Goal: Check status: Check status

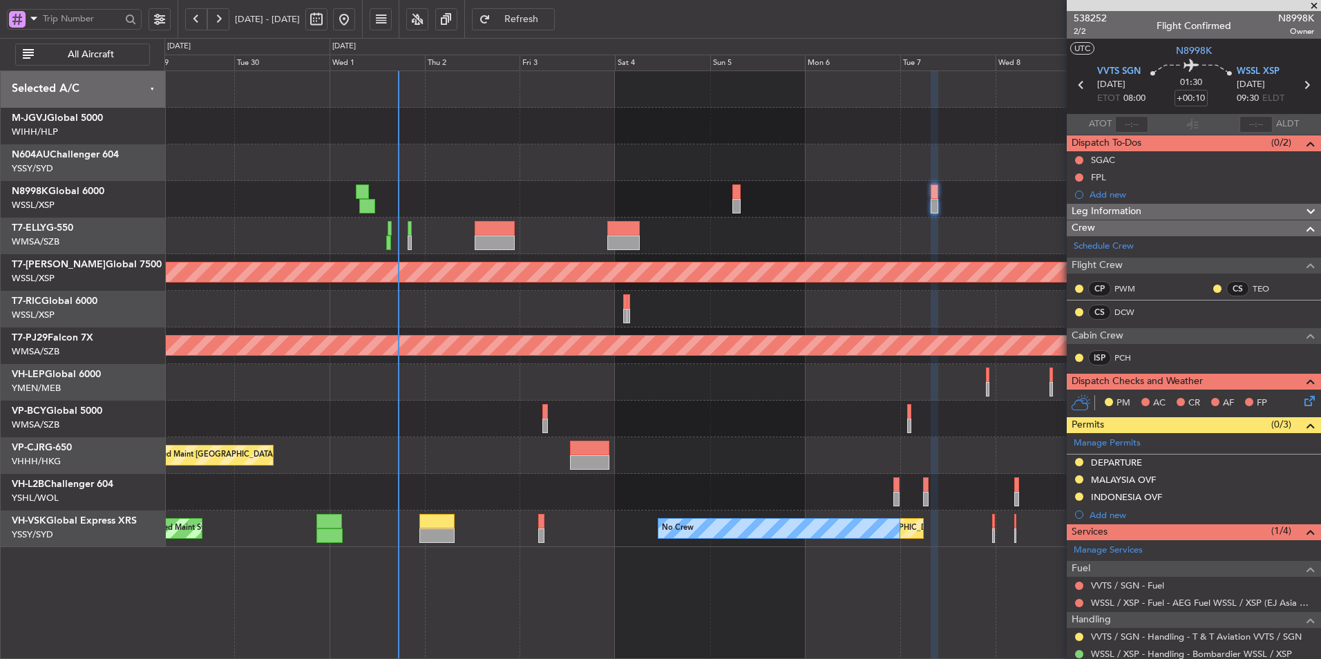
scroll to position [167, 0]
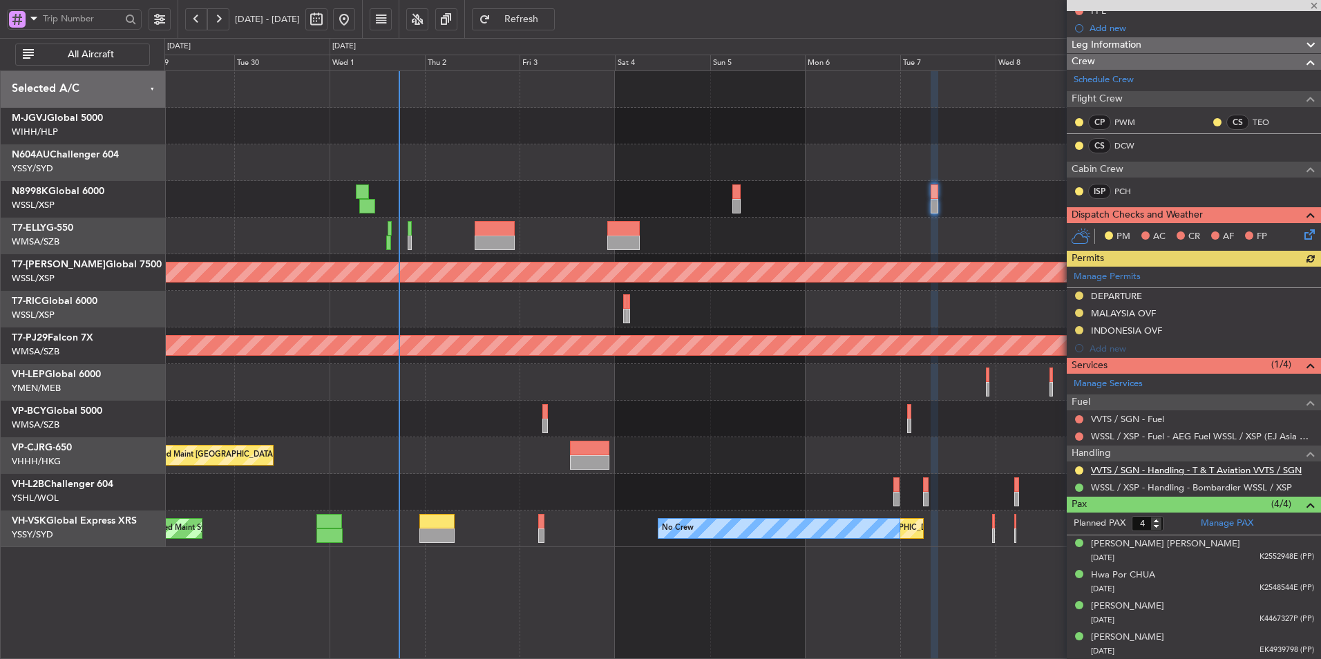
click at [1209, 471] on link "VVTS / SGN - Handling - T & T Aviation VVTS / SGN" at bounding box center [1196, 470] width 211 height 12
click at [1214, 471] on link "VVTS / SGN - Handling - T & T Aviation VVTS / SGN" at bounding box center [1196, 470] width 211 height 12
click at [550, 22] on span "Refresh" at bounding box center [521, 20] width 57 height 10
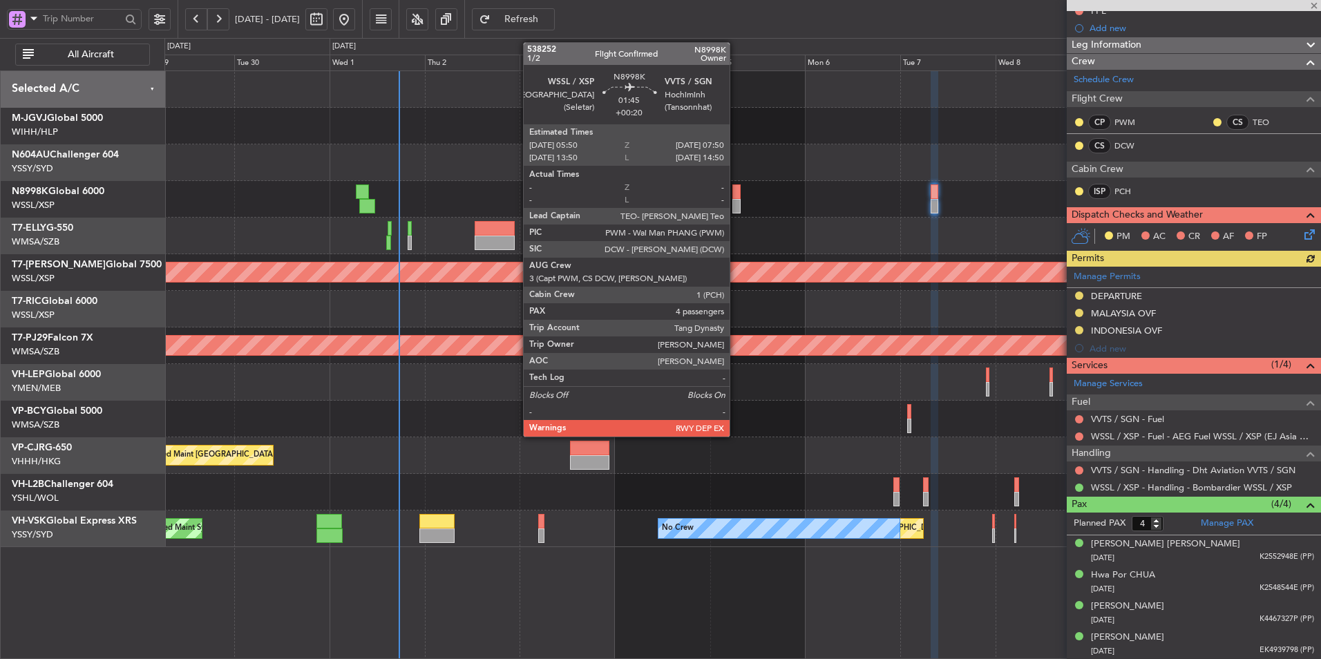
click at [736, 204] on div at bounding box center [737, 206] width 8 height 15
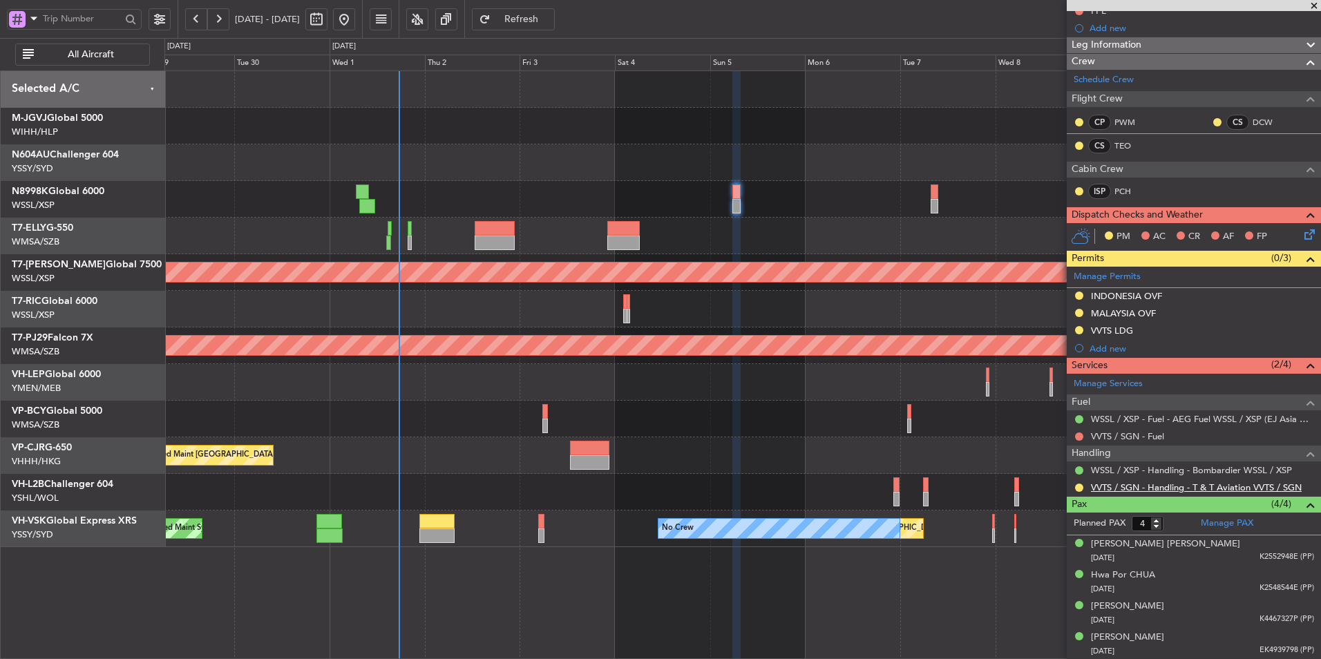
click at [1232, 482] on link "VVTS / SGN - Handling - T & T Aviation VVTS / SGN" at bounding box center [1196, 488] width 211 height 12
click at [1214, 487] on link "VVTS / SGN - Handling - T & T Aviation VVTS / SGN" at bounding box center [1196, 488] width 211 height 12
click at [550, 19] on span "Refresh" at bounding box center [521, 20] width 57 height 10
click at [1078, 486] on button at bounding box center [1079, 488] width 8 height 8
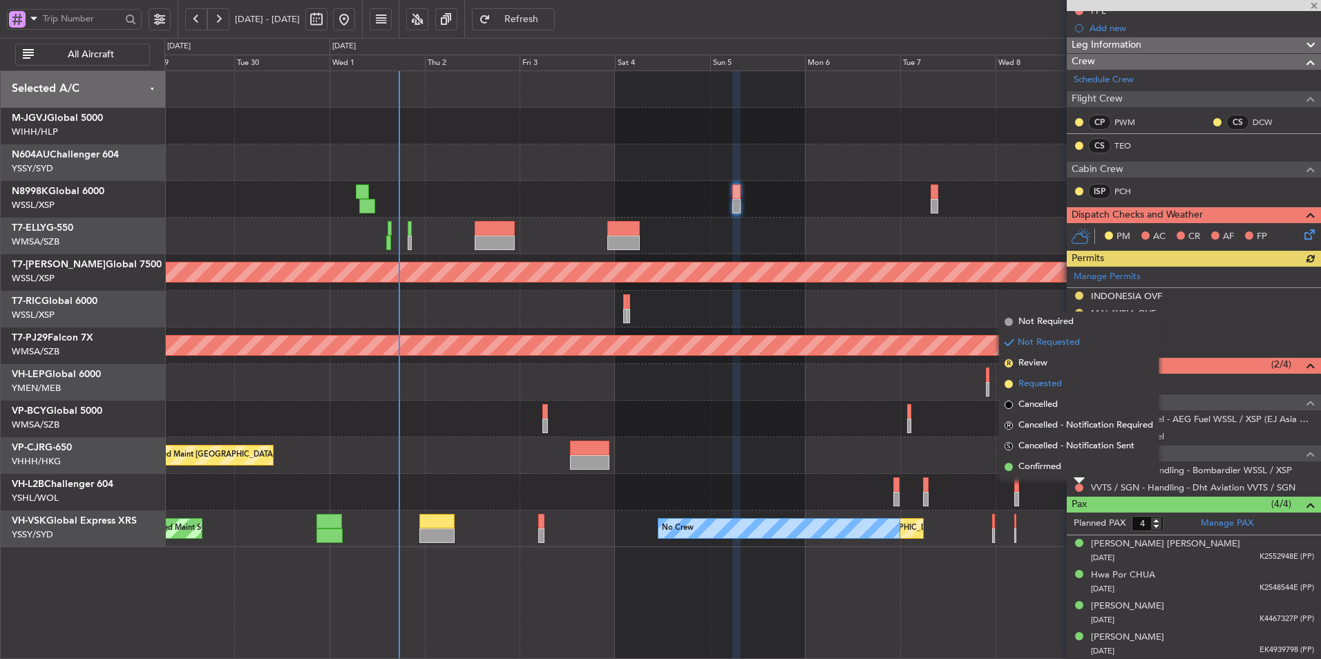
click at [1061, 388] on span "Requested" at bounding box center [1041, 384] width 44 height 14
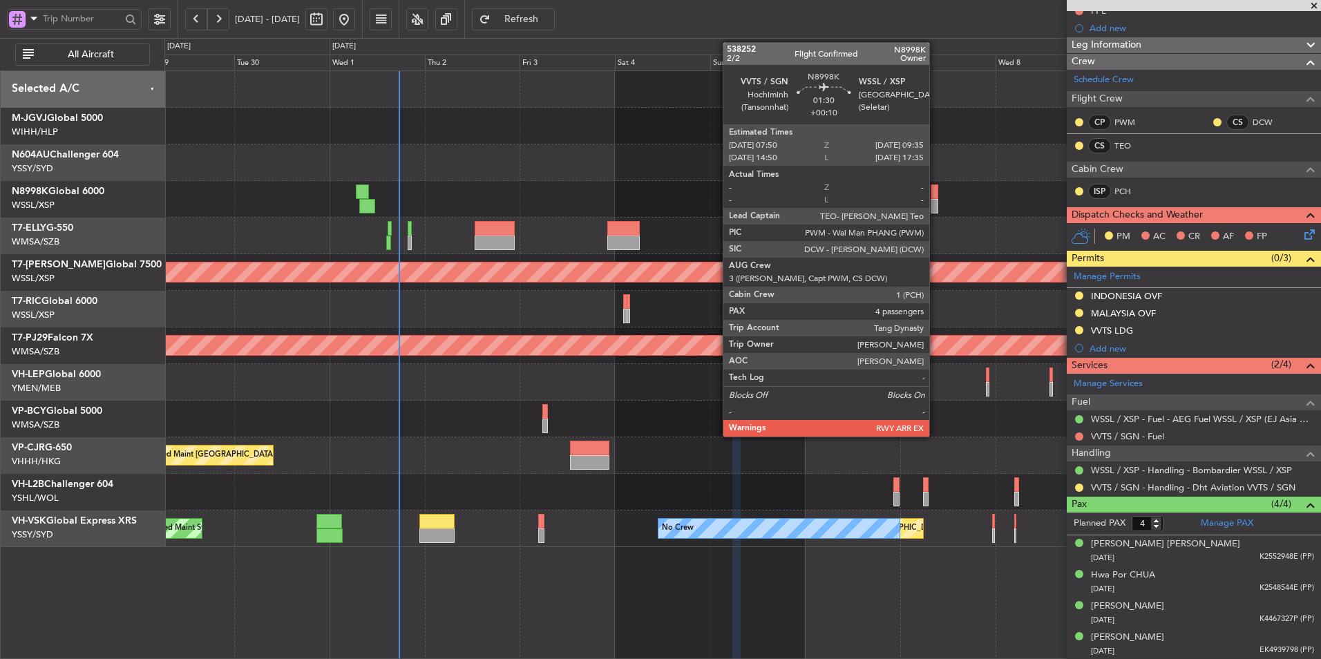
click at [936, 201] on div at bounding box center [935, 206] width 8 height 15
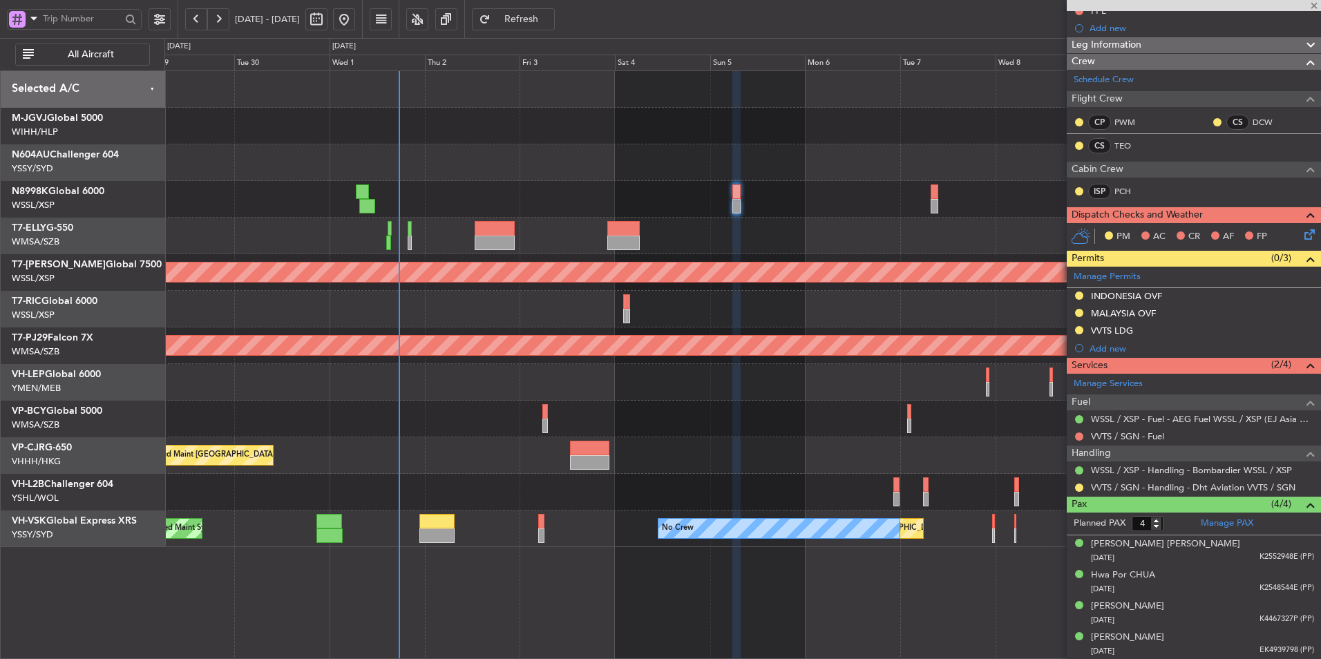
type input "+00:10"
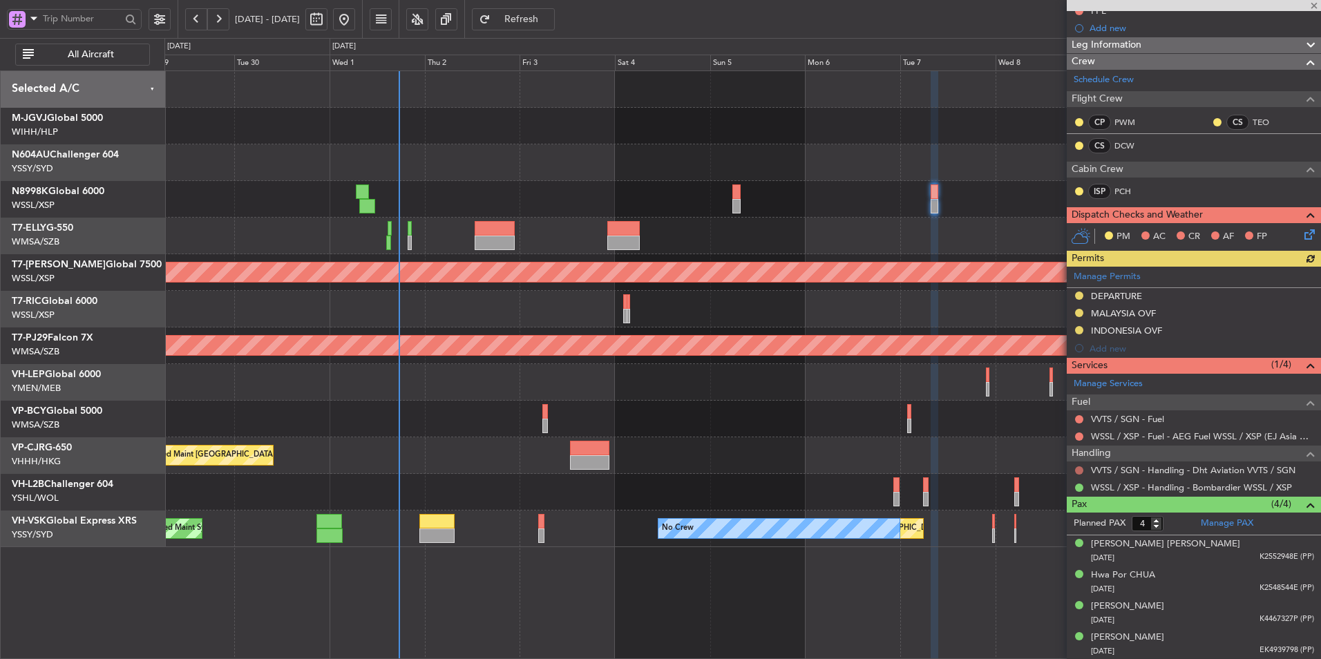
click at [1082, 468] on button at bounding box center [1079, 470] width 8 height 8
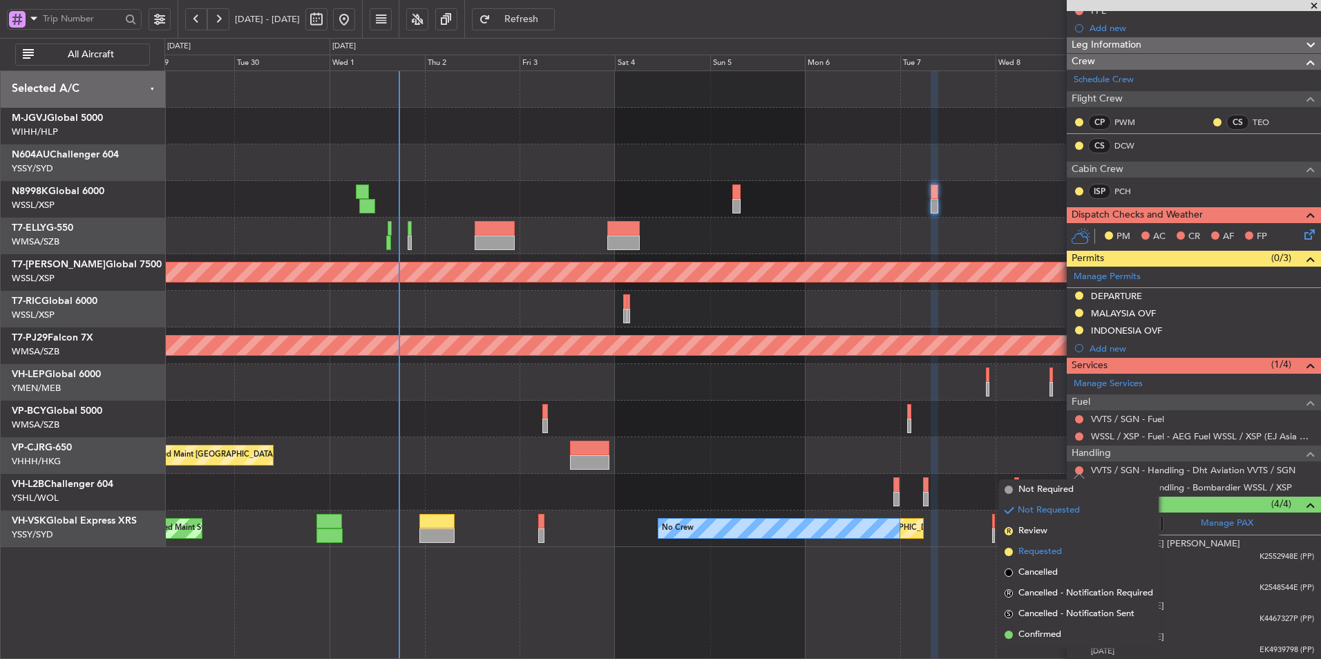
click at [1049, 547] on span "Requested" at bounding box center [1041, 552] width 44 height 14
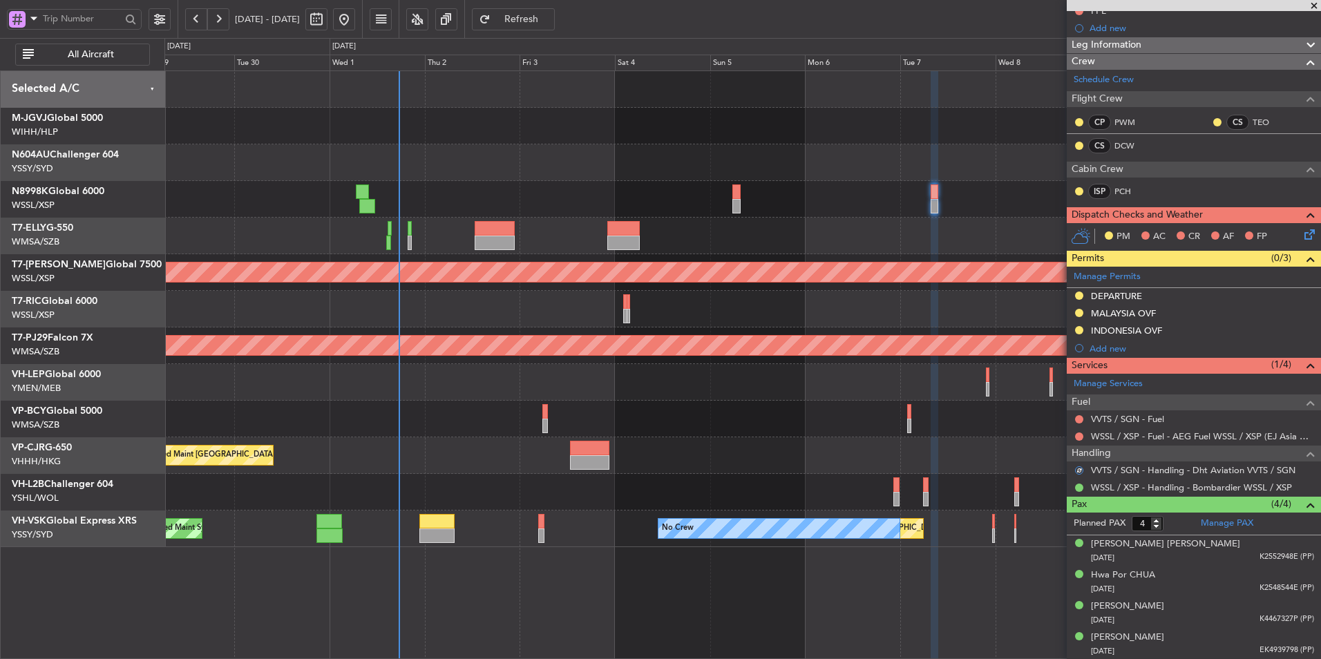
click at [328, 23] on button at bounding box center [316, 19] width 22 height 22
select select "9"
select select "2025"
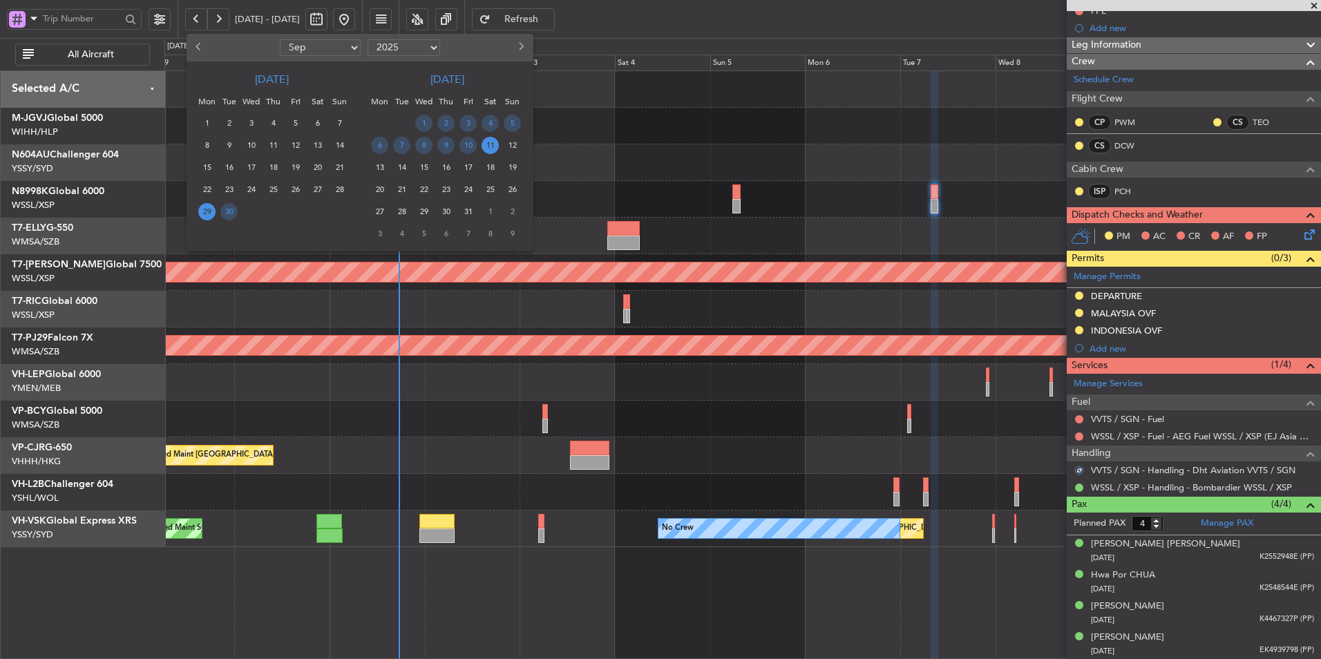
click at [304, 53] on select "Jan Feb Mar Apr May Jun [DATE] Aug Sep Oct Nov Dec" at bounding box center [320, 47] width 81 height 17
select select "6"
click at [280, 39] on select "Jan Feb Mar Apr May Jun [DATE] Aug Sep Oct Nov Dec" at bounding box center [320, 47] width 81 height 17
click at [308, 167] on div "14" at bounding box center [318, 168] width 22 height 22
click at [313, 167] on span "14" at bounding box center [317, 167] width 17 height 17
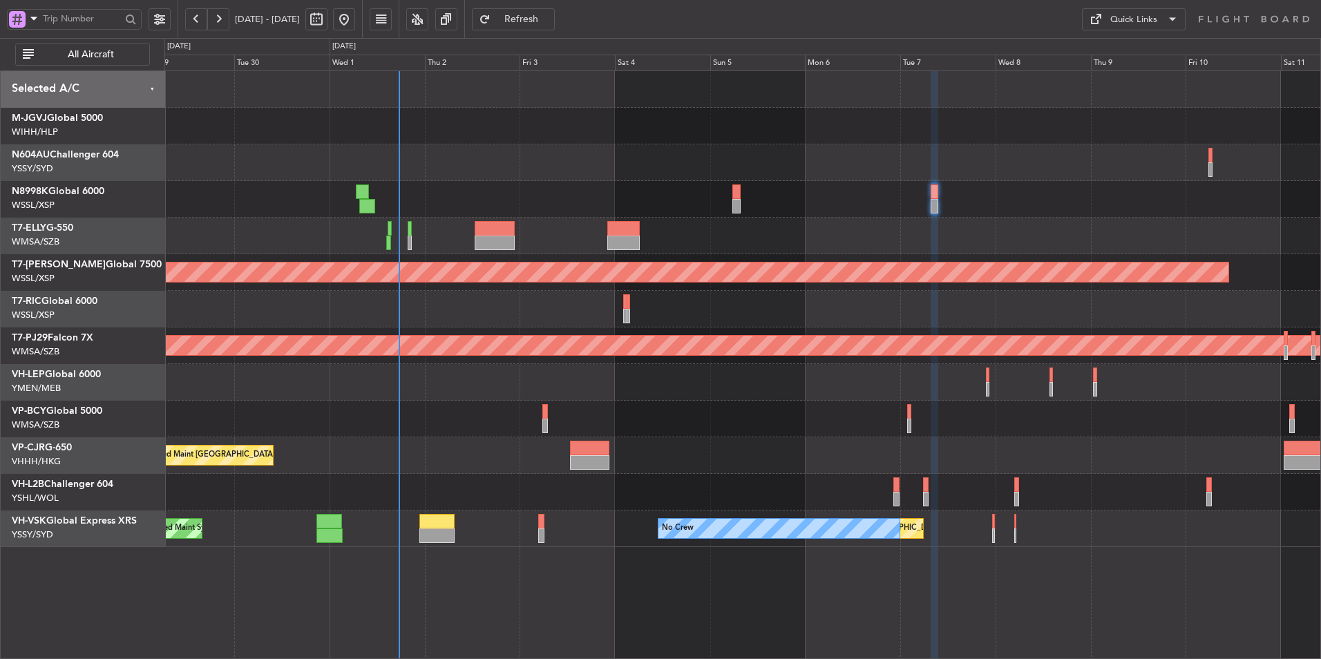
scroll to position [0, 0]
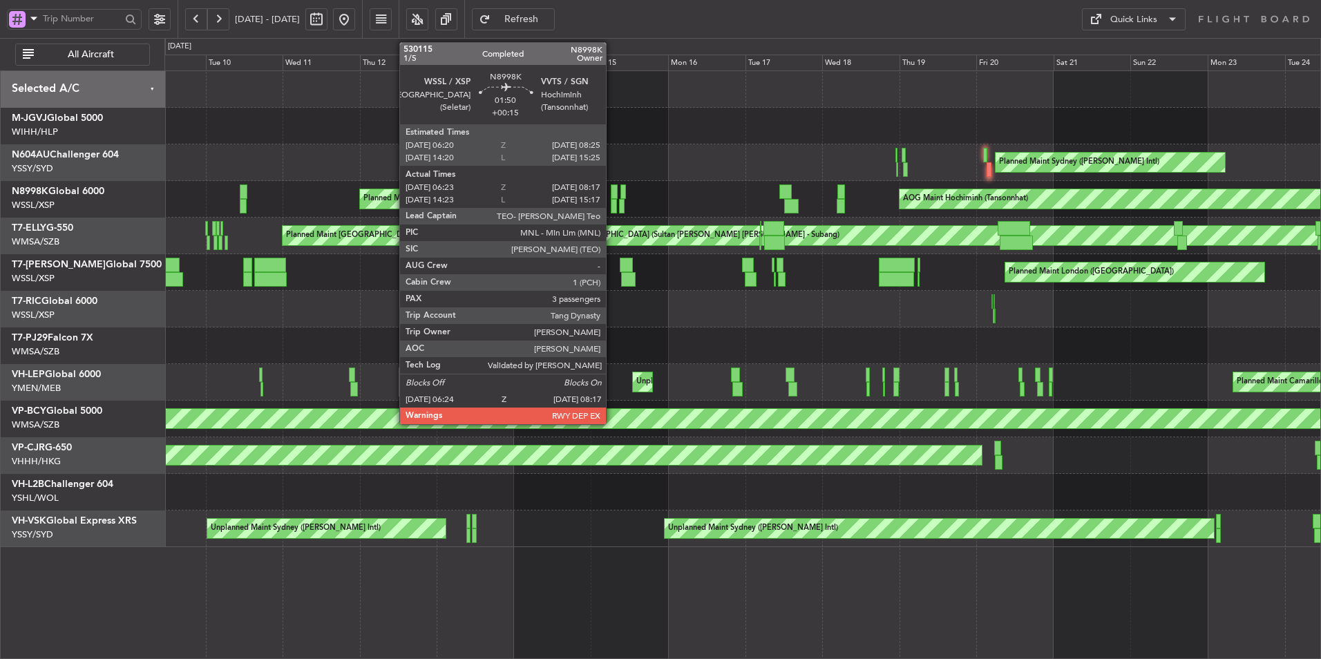
click at [612, 191] on div at bounding box center [614, 192] width 7 height 15
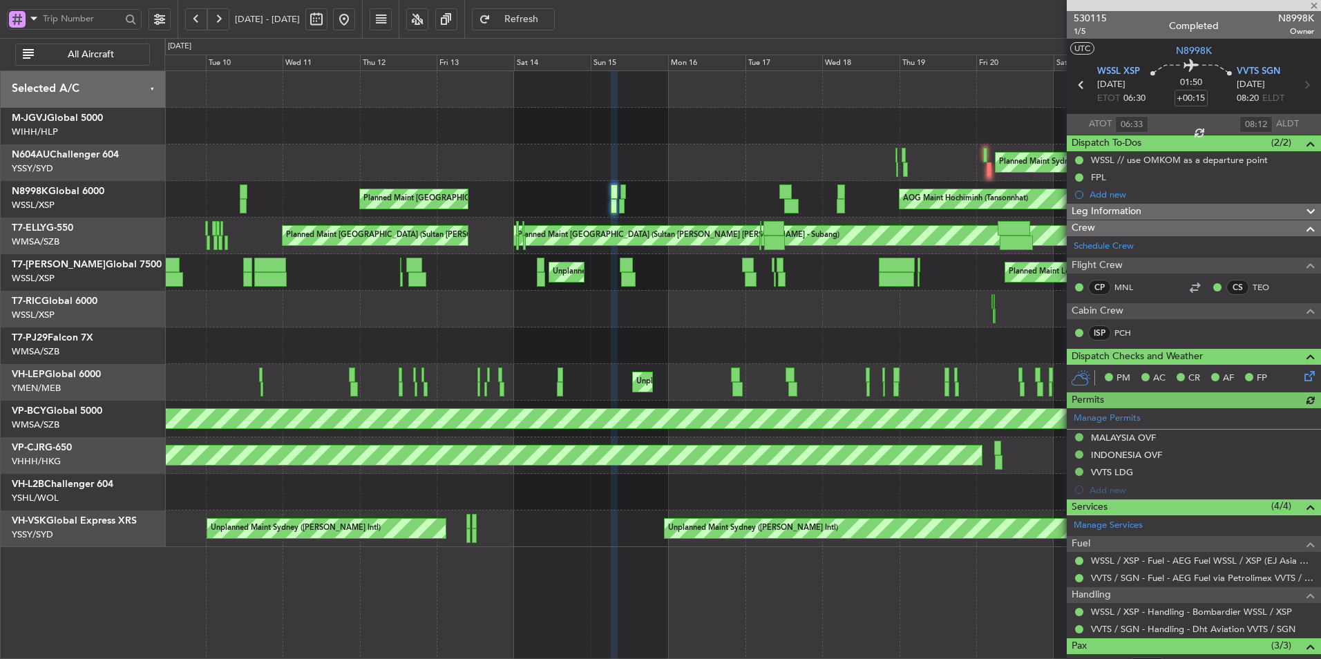
type input "[PERSON_NAME] (BTA)"
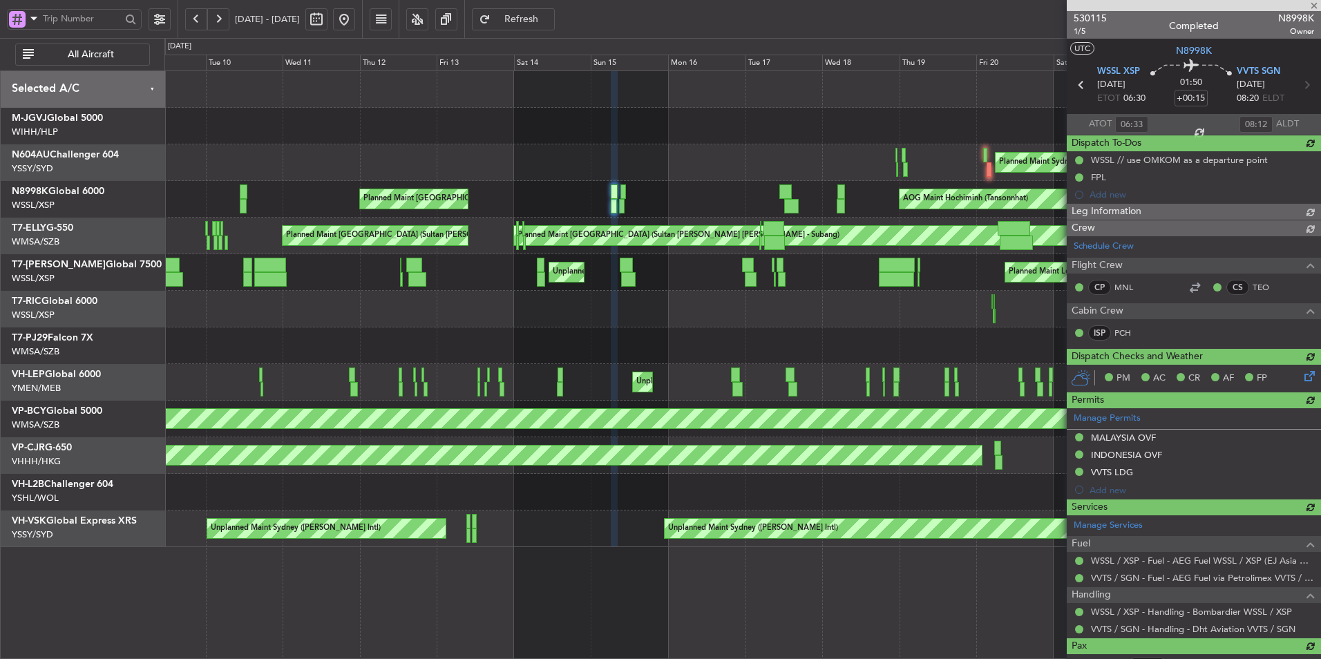
type input "[PERSON_NAME] (BTA)"
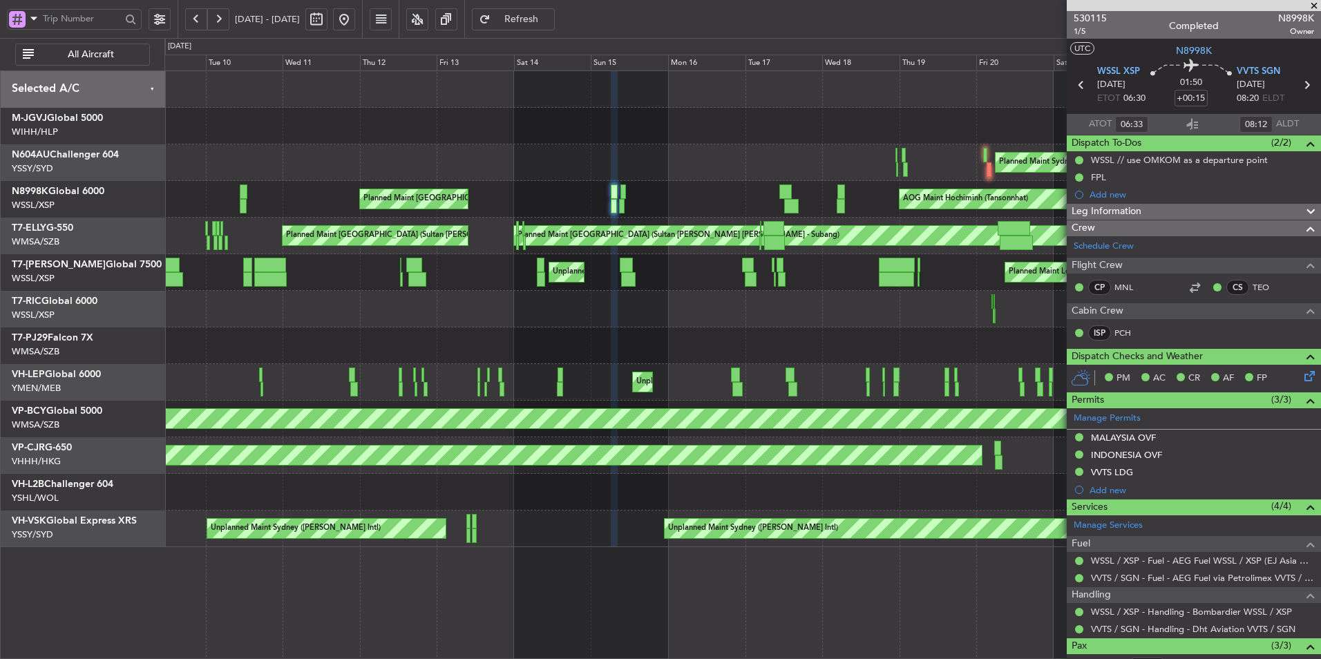
type input "[PERSON_NAME] (BTA)"
